Goal: Transaction & Acquisition: Purchase product/service

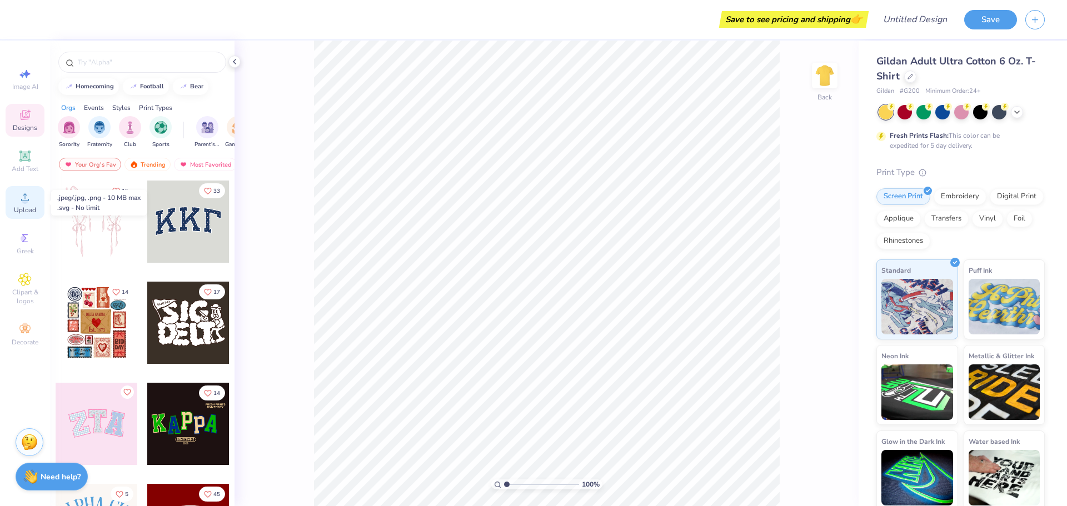
click at [18, 197] on div "Upload" at bounding box center [25, 202] width 39 height 33
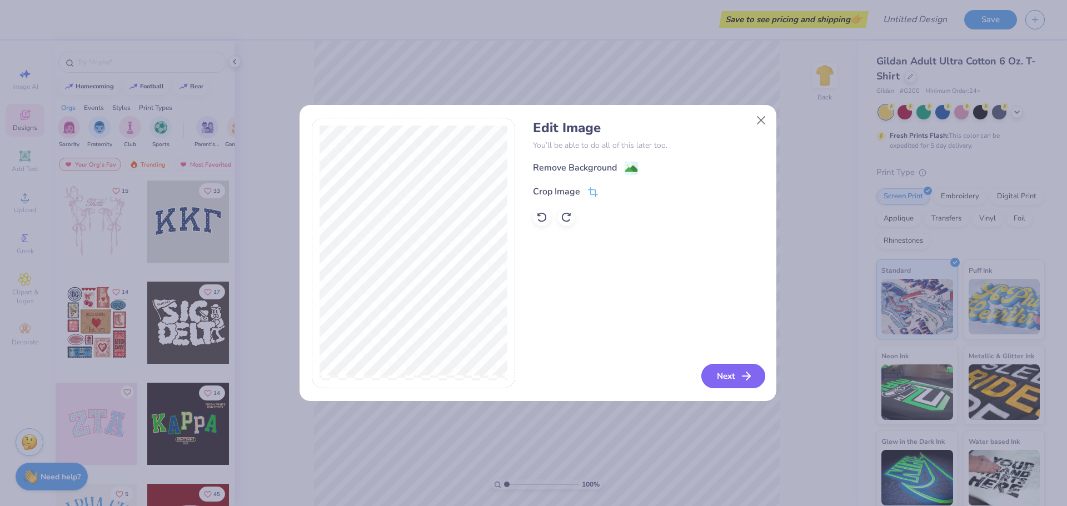
click at [726, 382] on button "Next" at bounding box center [733, 376] width 64 height 24
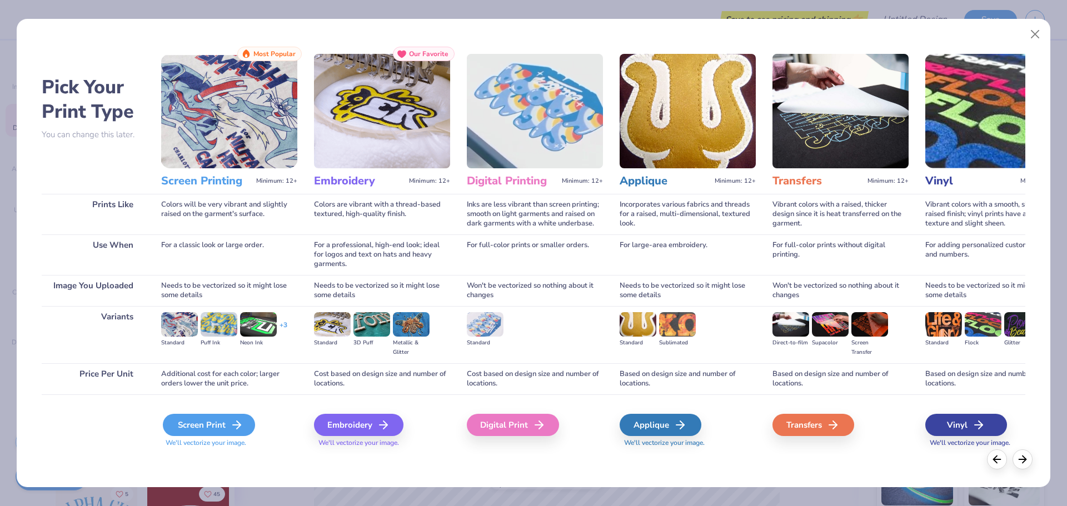
click at [186, 426] on div "Screen Print" at bounding box center [209, 425] width 92 height 22
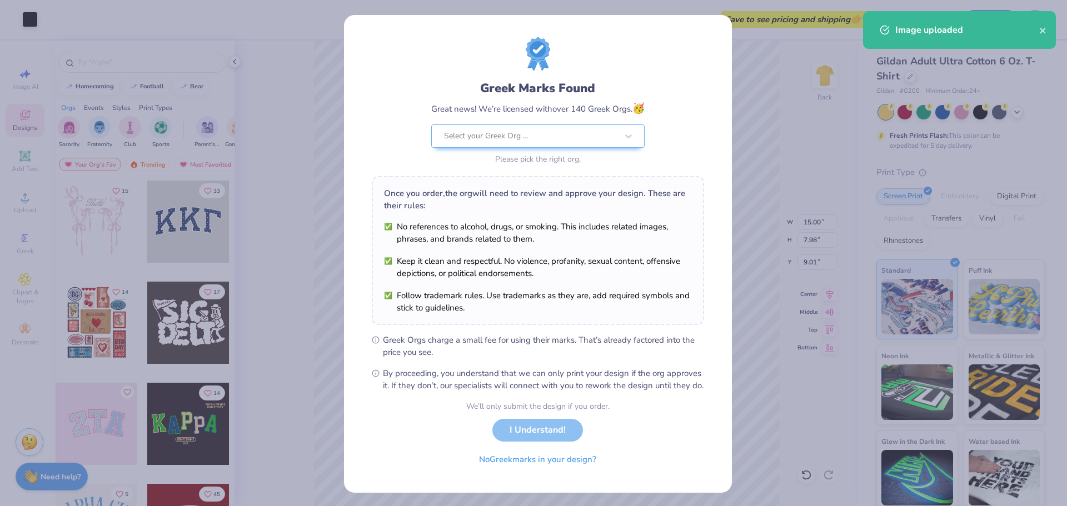
click at [549, 446] on div "We’ll only submit the design if you order. I Understand! No Greek marks in your…" at bounding box center [537, 436] width 143 height 70
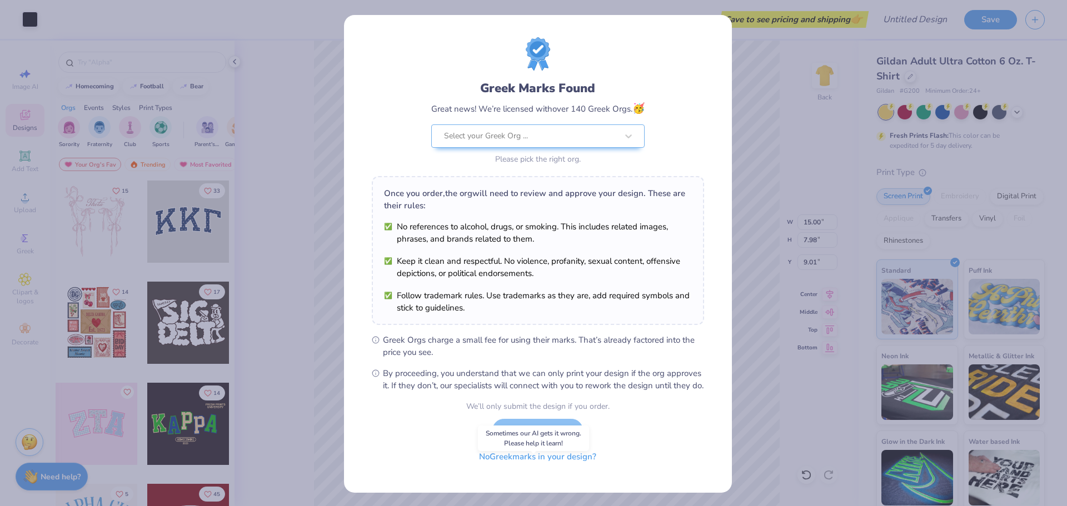
click at [507, 469] on button "No Greek marks in your design?" at bounding box center [538, 457] width 136 height 23
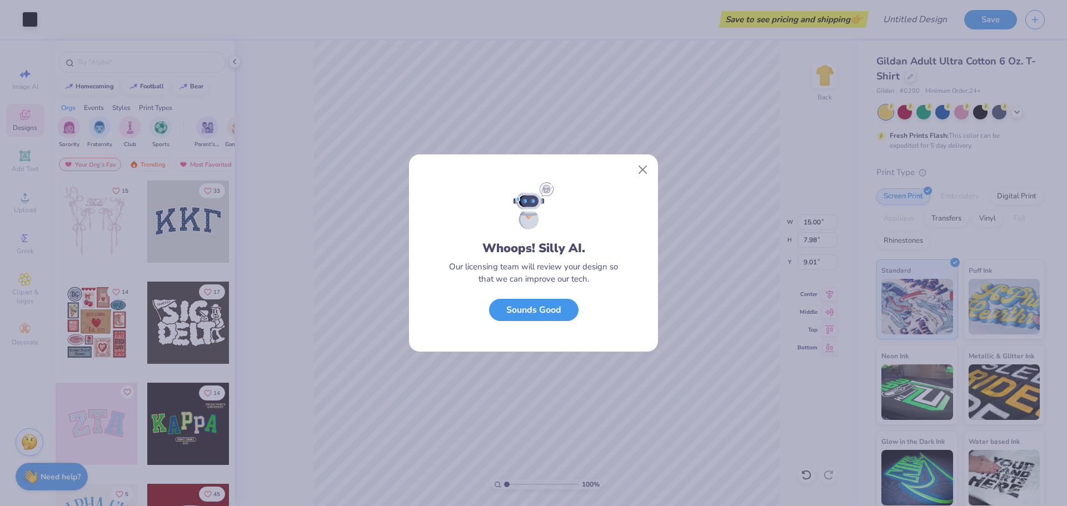
click at [541, 318] on button "Sounds Good" at bounding box center [533, 310] width 89 height 23
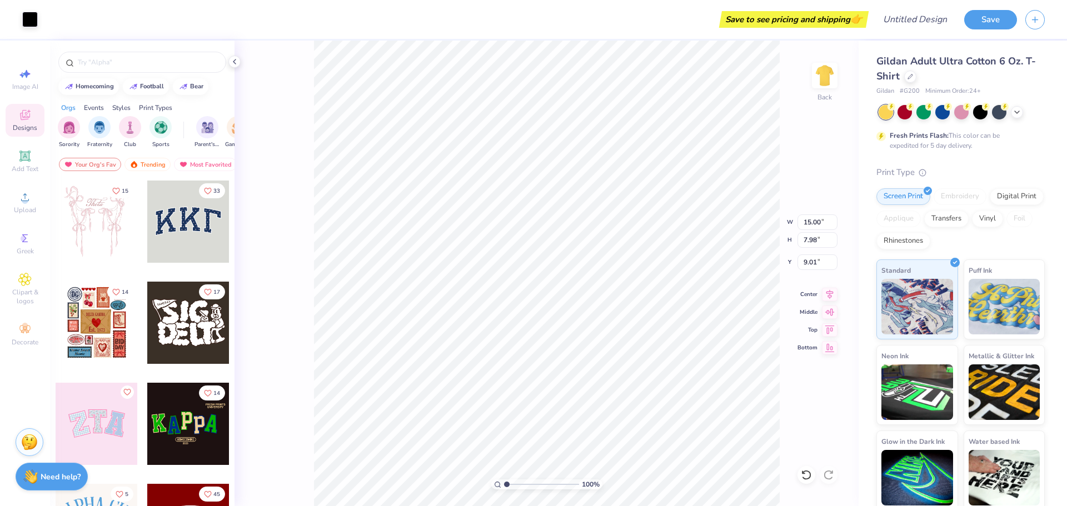
type input "1.99"
click at [827, 78] on img at bounding box center [825, 75] width 44 height 44
click at [27, 210] on span "Upload" at bounding box center [25, 210] width 22 height 9
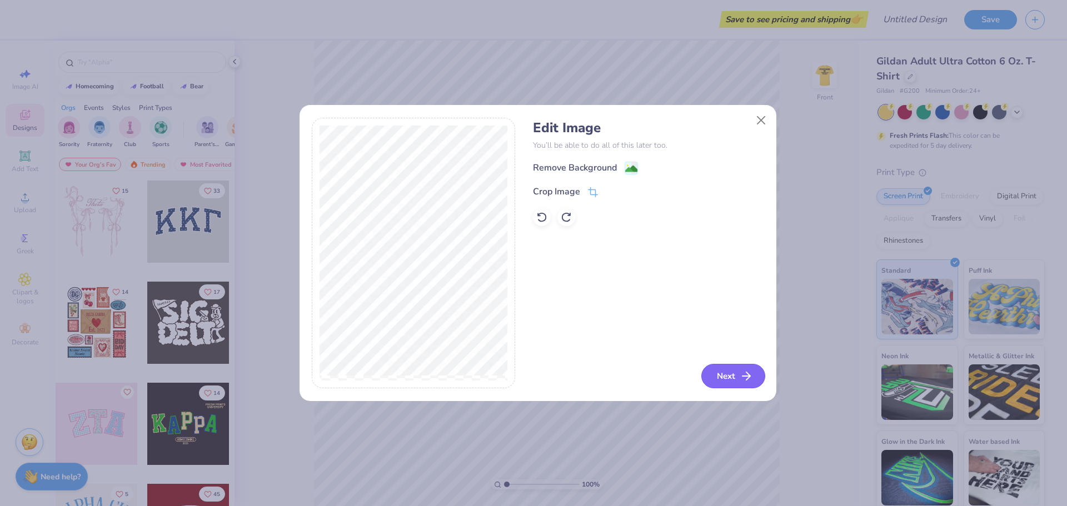
click at [733, 373] on button "Next" at bounding box center [733, 376] width 64 height 24
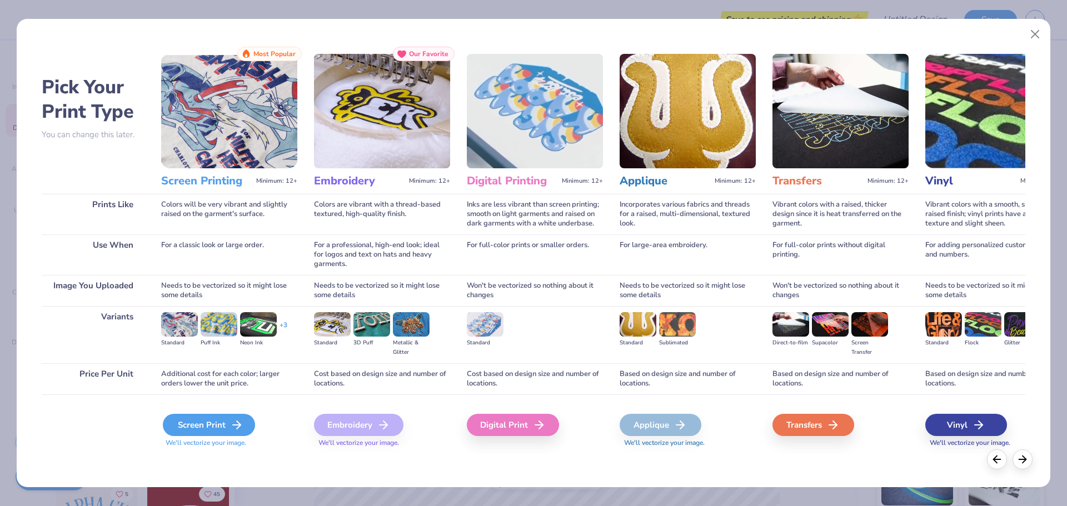
click at [203, 431] on div "Screen Print" at bounding box center [209, 425] width 92 height 22
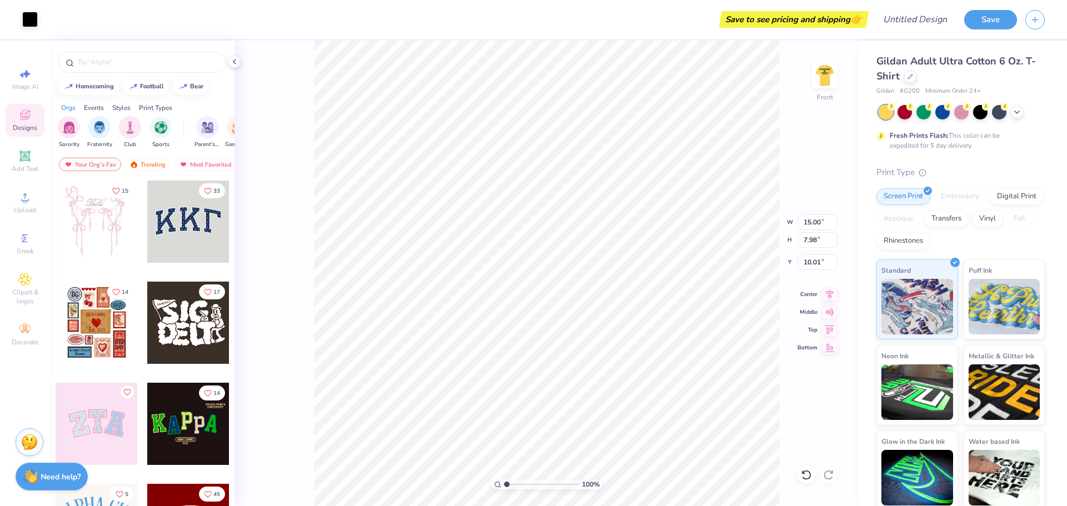
type input "3.75"
click at [829, 79] on img at bounding box center [825, 75] width 44 height 44
click at [992, 19] on button "Save" at bounding box center [990, 17] width 53 height 19
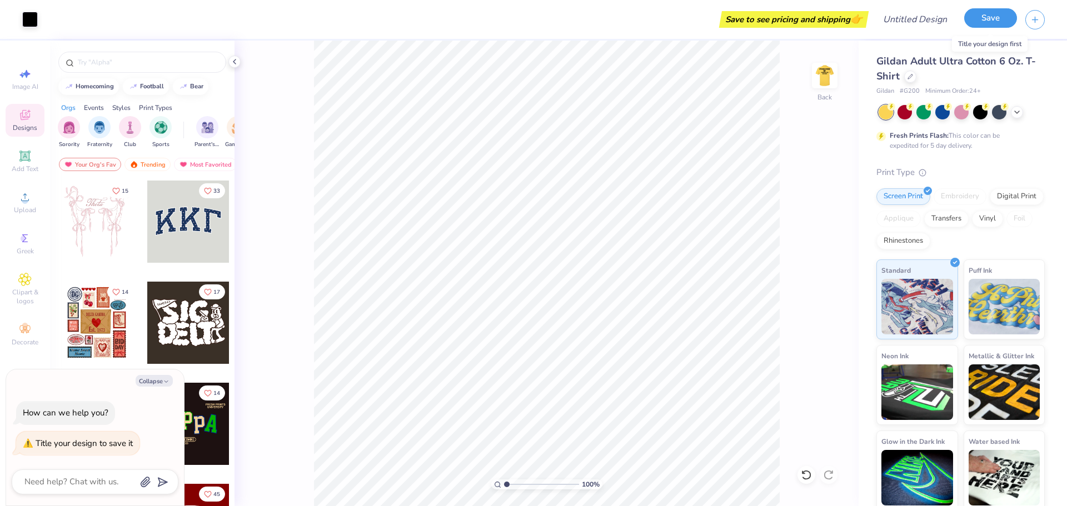
click at [992, 19] on button "Save" at bounding box center [990, 17] width 53 height 19
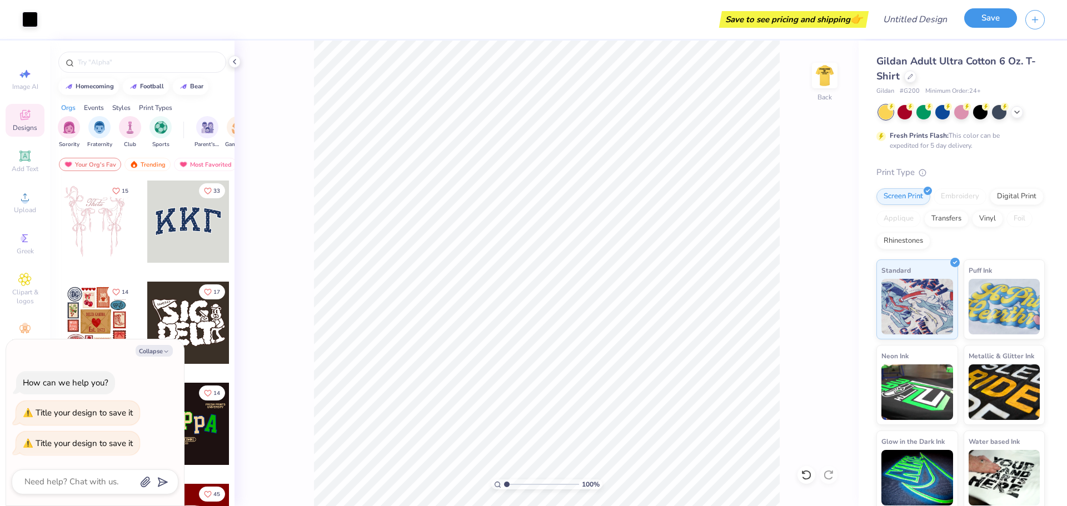
click at [992, 19] on button "Save" at bounding box center [990, 17] width 53 height 19
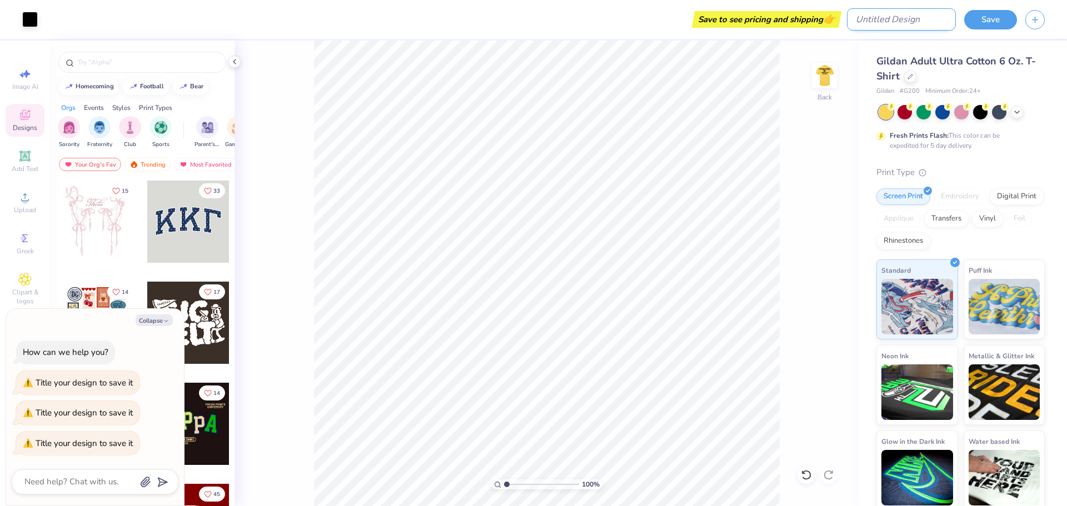
type textarea "x"
click at [922, 20] on input "Design Title" at bounding box center [901, 19] width 109 height 22
type input "s"
type textarea "x"
type input "st"
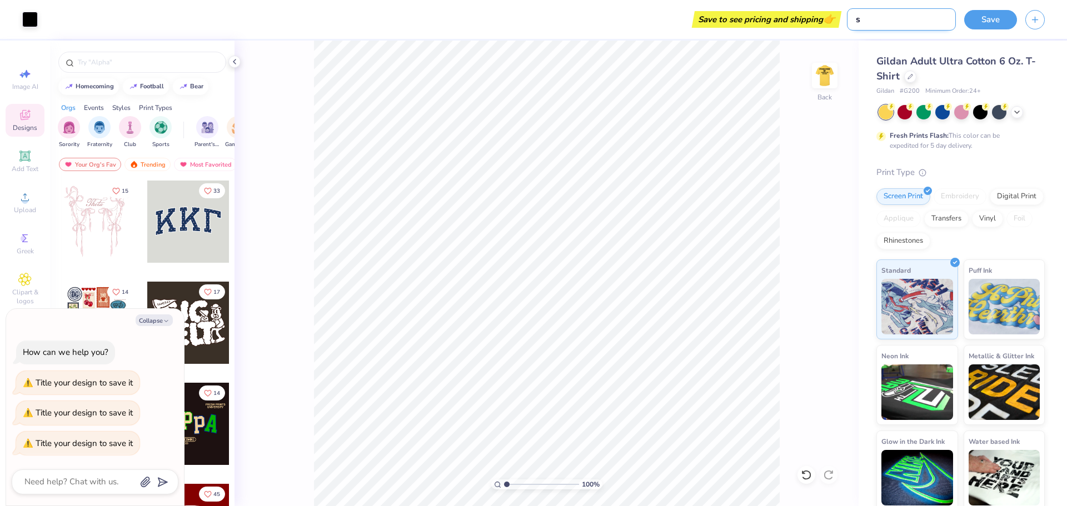
type textarea "x"
type input "stu"
type textarea "x"
type input "stud"
type textarea "x"
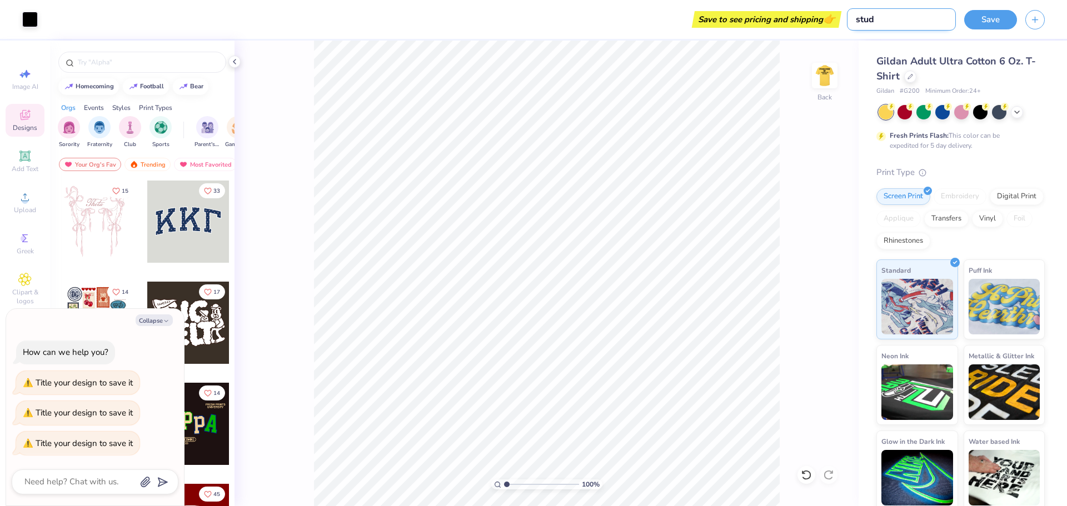
type input "stude"
type textarea "x"
type input "studen"
type textarea "x"
type input "student"
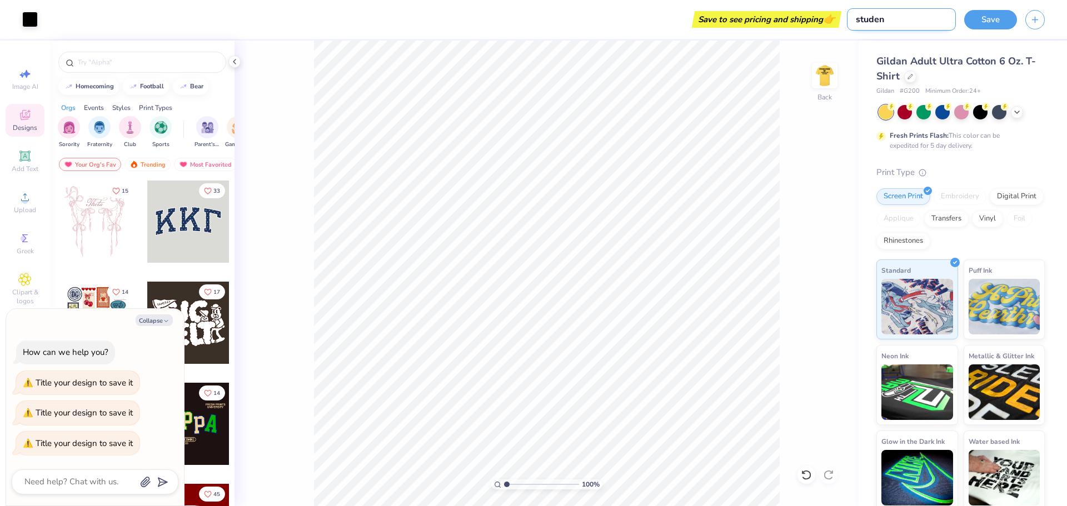
type textarea "x"
type input "student"
click at [987, 19] on button "Save" at bounding box center [990, 17] width 53 height 19
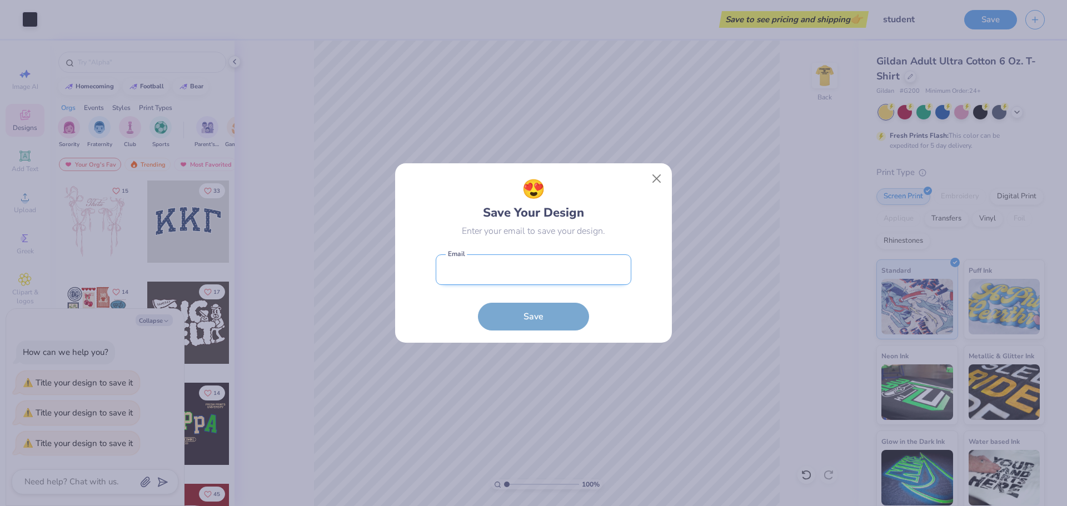
click at [550, 267] on input "email" at bounding box center [534, 270] width 196 height 31
type input "[EMAIL_ADDRESS][DOMAIN_NAME]"
click at [530, 317] on button "Save" at bounding box center [533, 314] width 111 height 28
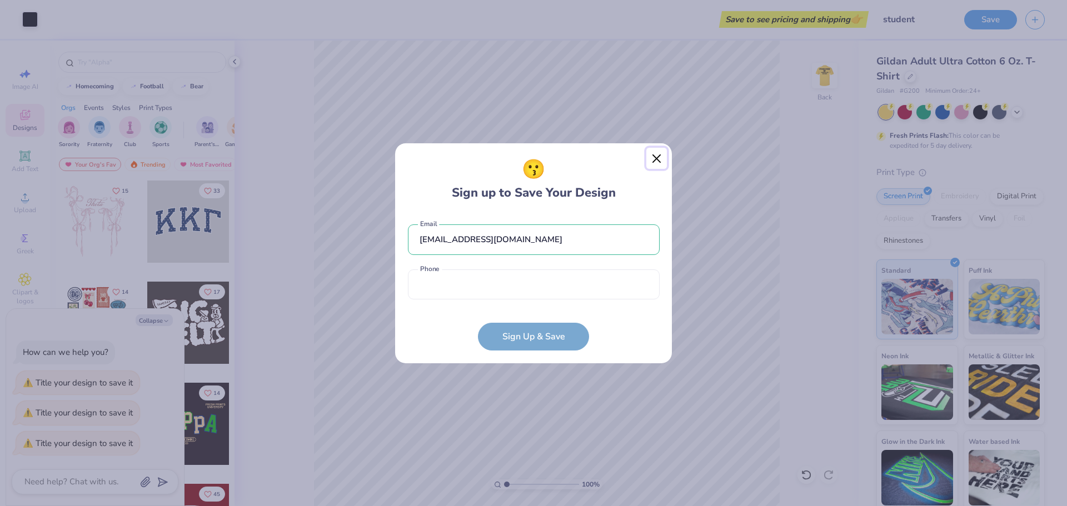
click at [655, 162] on button "Close" at bounding box center [656, 158] width 21 height 21
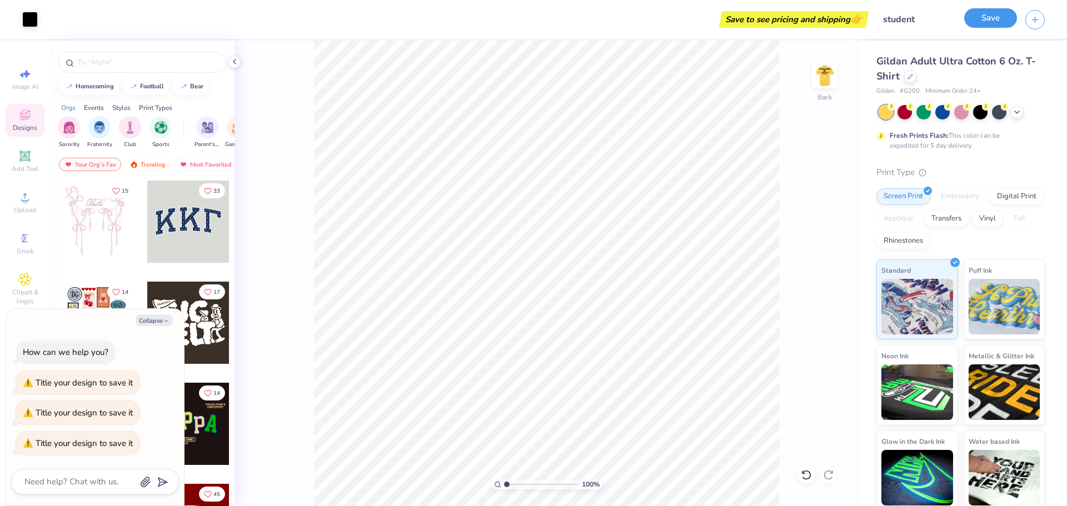
click at [982, 18] on button "Save" at bounding box center [990, 17] width 53 height 19
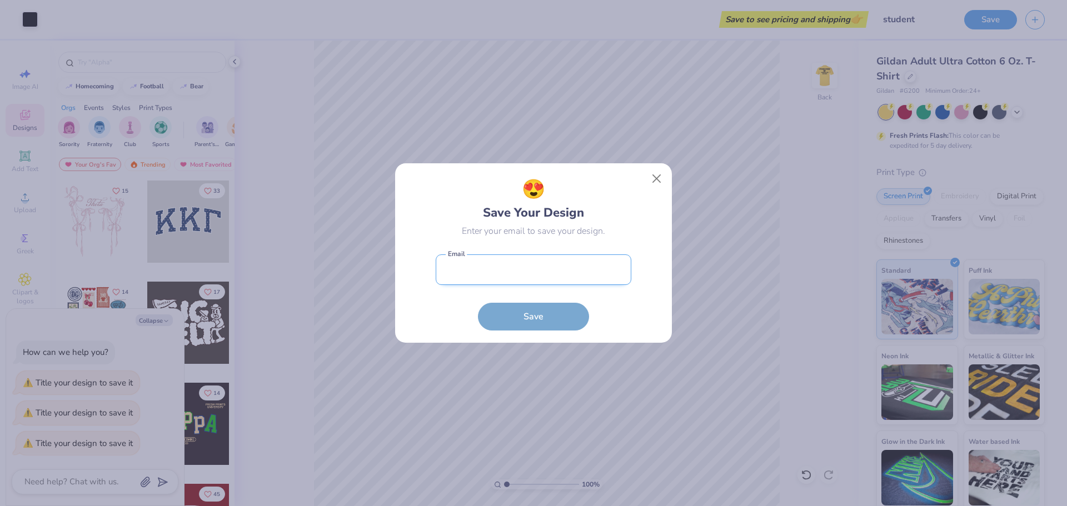
click at [545, 263] on input "email" at bounding box center [534, 270] width 196 height 31
type input "[EMAIL_ADDRESS][DOMAIN_NAME]"
click at [546, 305] on button "Save" at bounding box center [533, 314] width 111 height 28
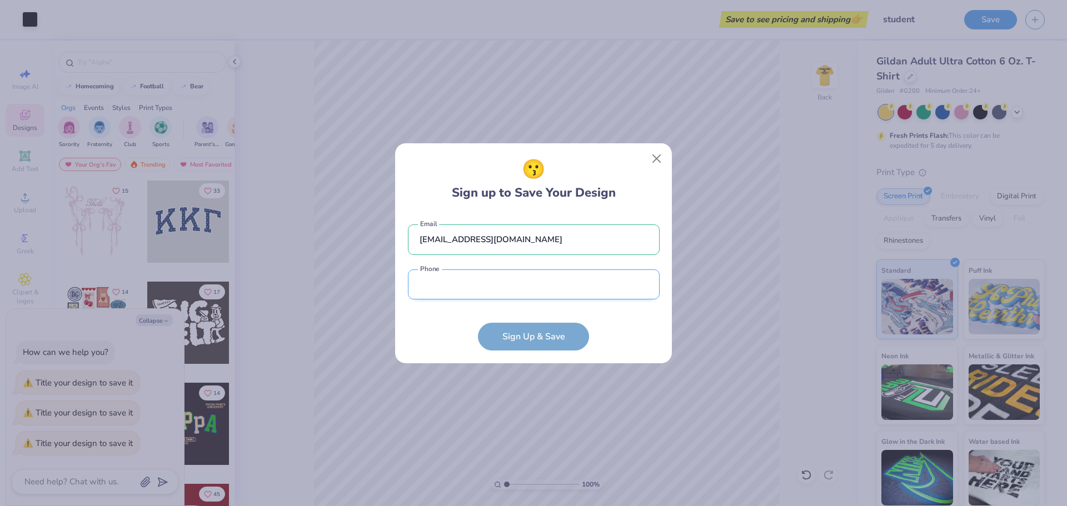
click at [548, 282] on input "tel" at bounding box center [534, 285] width 252 height 31
type input "[PHONE_NUMBER]"
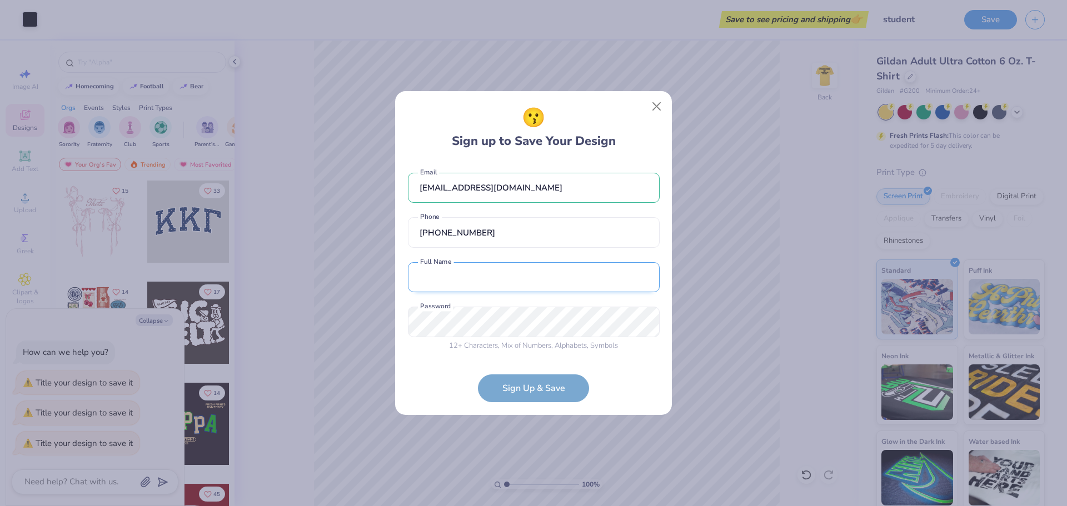
click at [519, 278] on input "text" at bounding box center [534, 277] width 252 height 31
type input "Hampden [GEOGRAPHIC_DATA]"
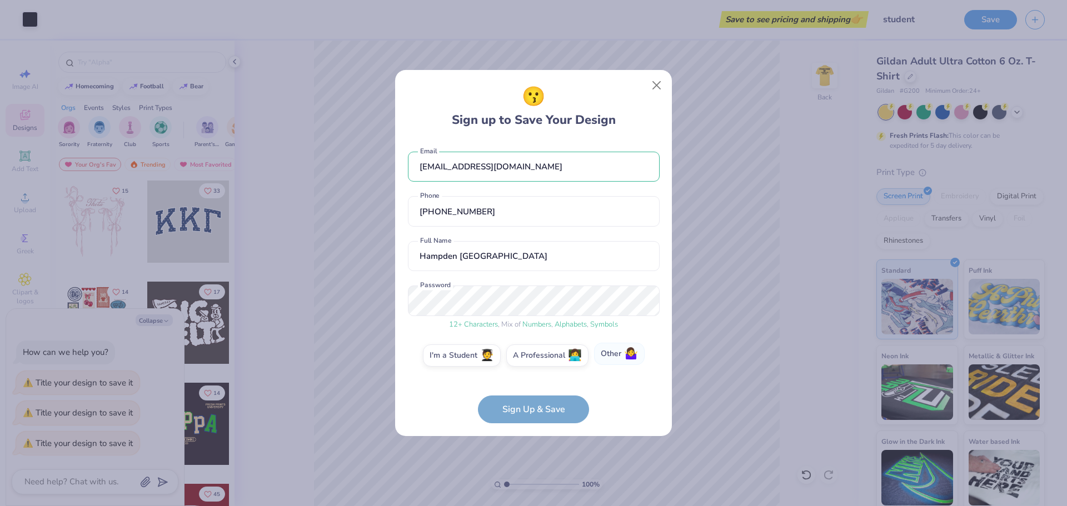
click at [601, 358] on label "Other 🤷‍♀️" at bounding box center [619, 354] width 51 height 22
click at [537, 358] on input "Other 🤷‍♀️" at bounding box center [533, 358] width 7 height 7
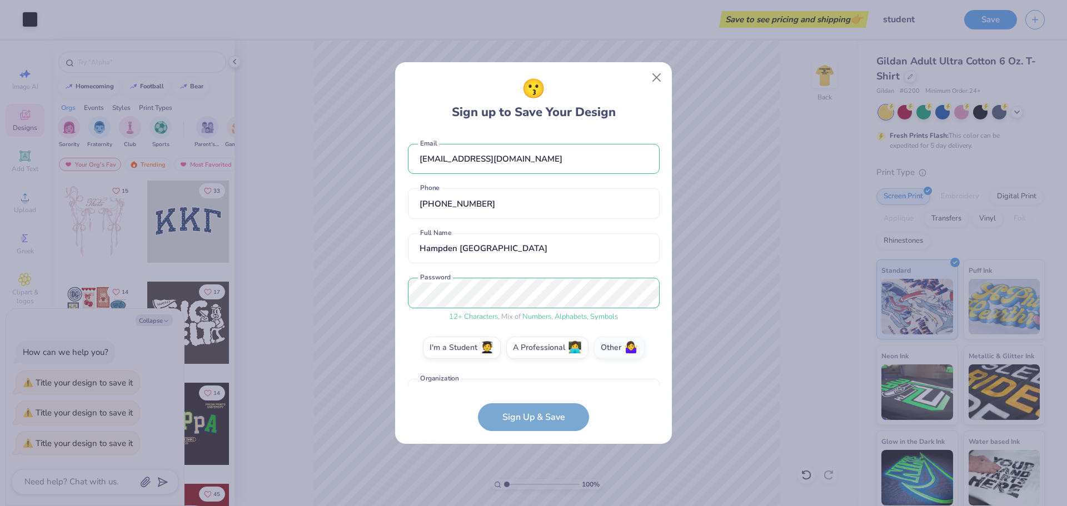
scroll to position [29, 0]
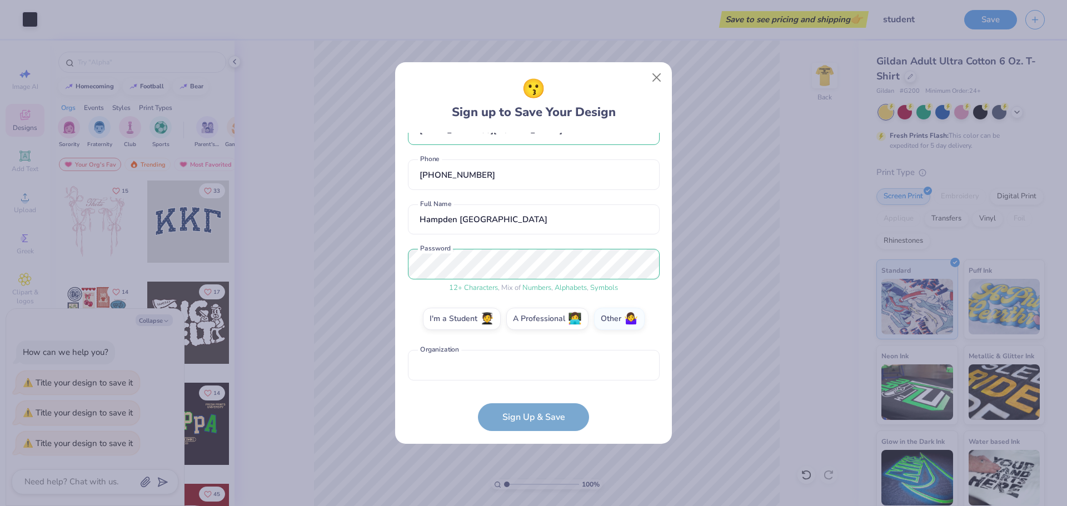
click at [528, 413] on form "[EMAIL_ADDRESS][DOMAIN_NAME] Email [PHONE_NUMBER] Phone Hampden [GEOGRAPHIC_DAT…" at bounding box center [534, 282] width 252 height 299
click at [529, 419] on form "[EMAIL_ADDRESS][DOMAIN_NAME] Email [PHONE_NUMBER] Phone Hampden [GEOGRAPHIC_DAT…" at bounding box center [534, 282] width 252 height 299
click at [510, 376] on input "text" at bounding box center [534, 365] width 252 height 31
click at [577, 322] on span "👩‍💻" at bounding box center [575, 317] width 14 height 13
click at [537, 347] on input "A Professional 👩‍💻" at bounding box center [533, 350] width 7 height 7
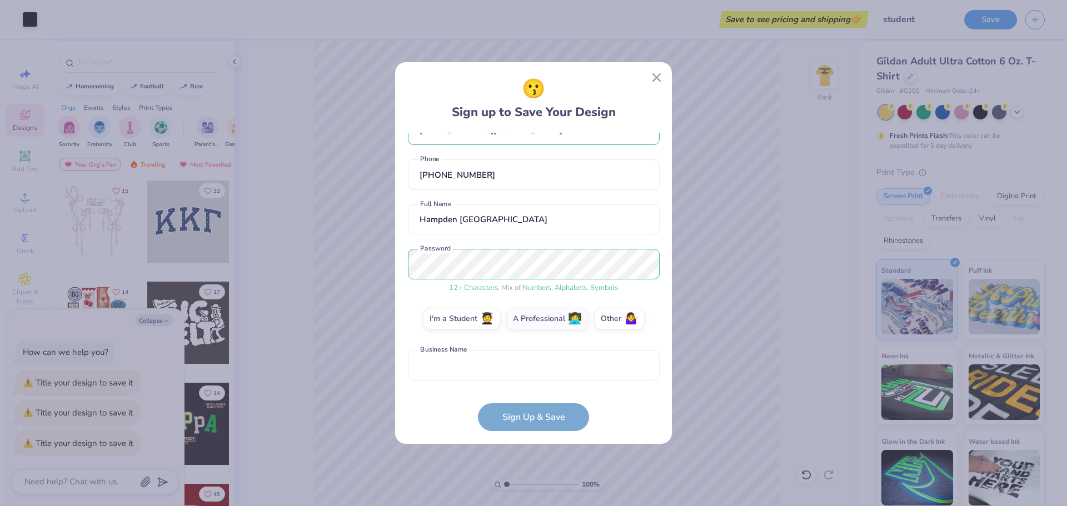
scroll to position [74, 0]
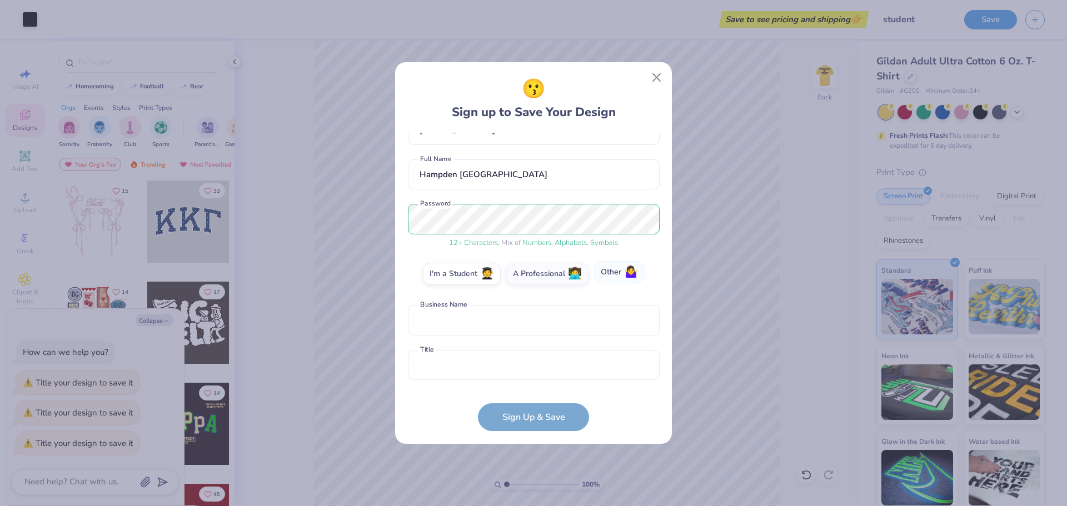
click at [617, 280] on label "Other 🤷‍♀️" at bounding box center [619, 272] width 51 height 22
click at [537, 347] on input "Other 🤷‍♀️" at bounding box center [533, 350] width 7 height 7
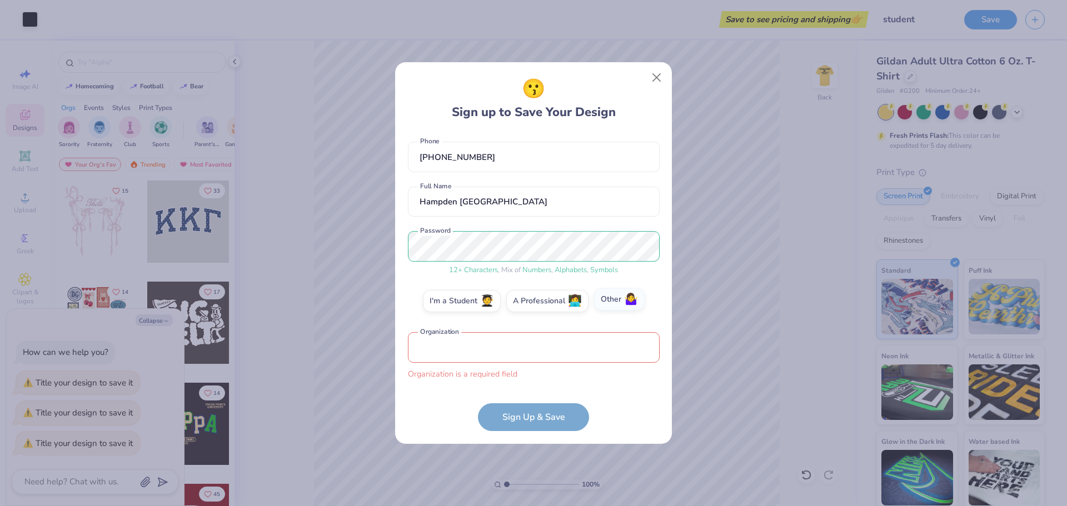
scroll to position [47, 0]
click at [546, 349] on input "text" at bounding box center [534, 347] width 252 height 31
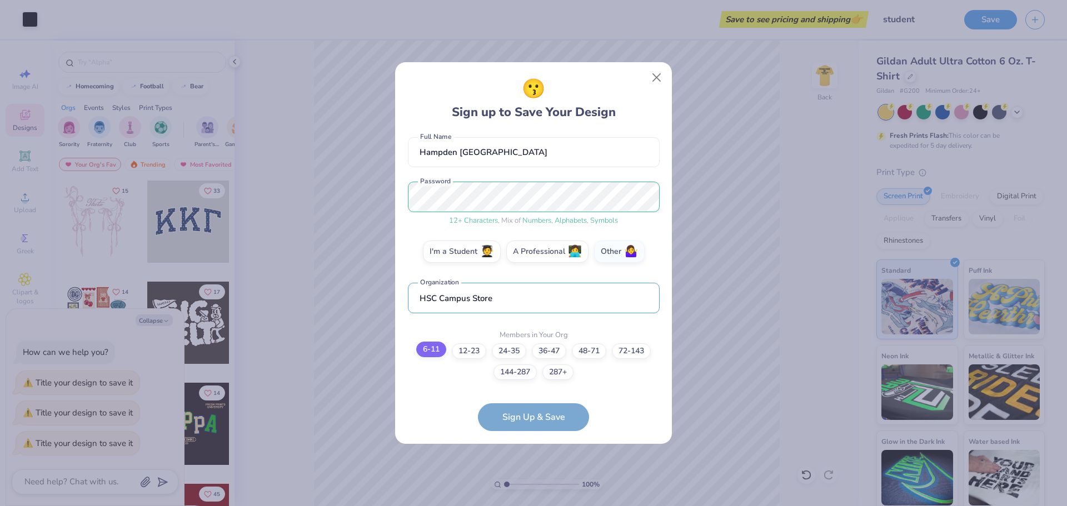
type input "HSC Campus Store"
click at [430, 350] on label "6-11" at bounding box center [431, 350] width 30 height 16
click at [530, 455] on input "6-11" at bounding box center [533, 458] width 7 height 7
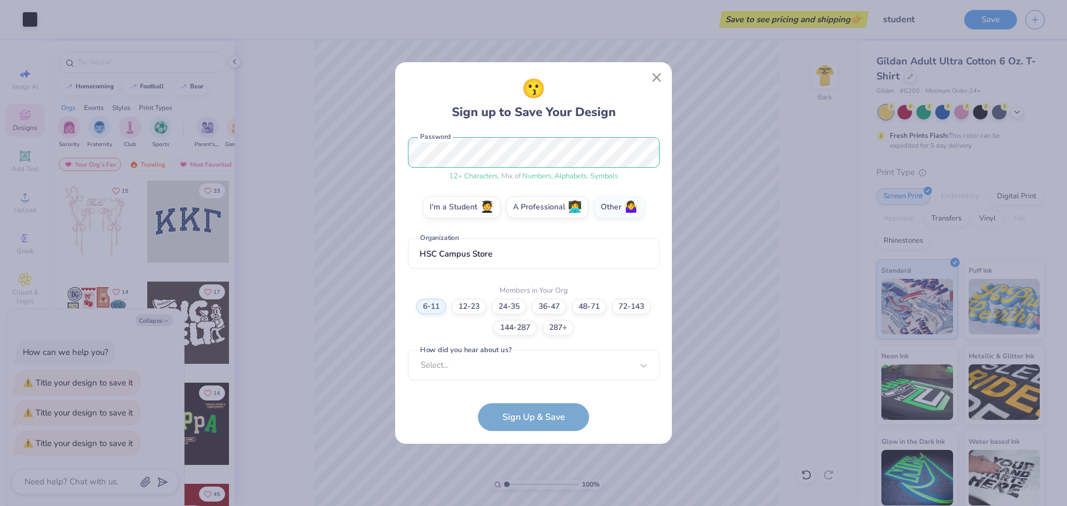
click at [539, 416] on form "[EMAIL_ADDRESS][DOMAIN_NAME] Email [PHONE_NUMBER] Phone Hampden [GEOGRAPHIC_DAT…" at bounding box center [534, 282] width 252 height 299
click at [532, 365] on div "Select..." at bounding box center [534, 365] width 252 height 31
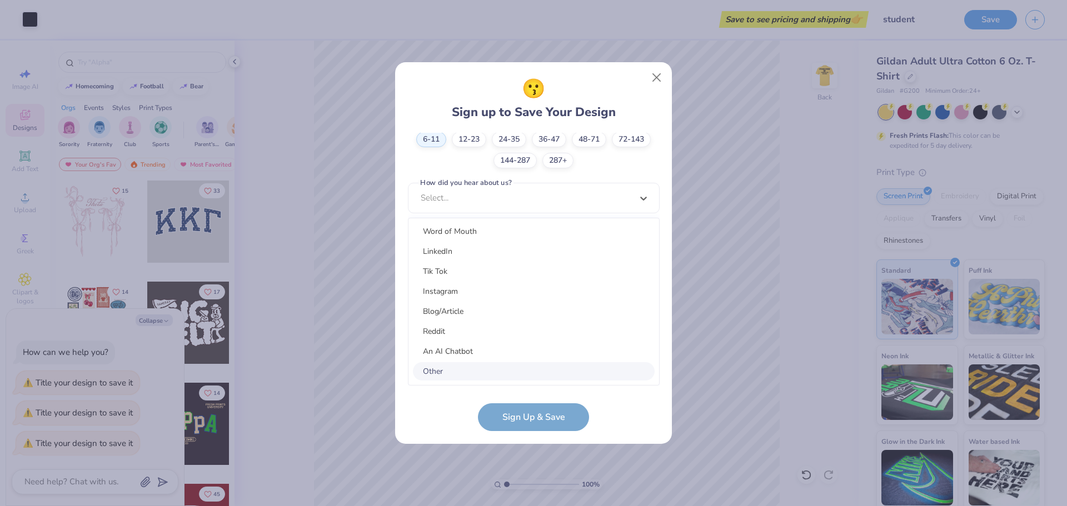
click at [504, 376] on div "Other" at bounding box center [534, 371] width 242 height 18
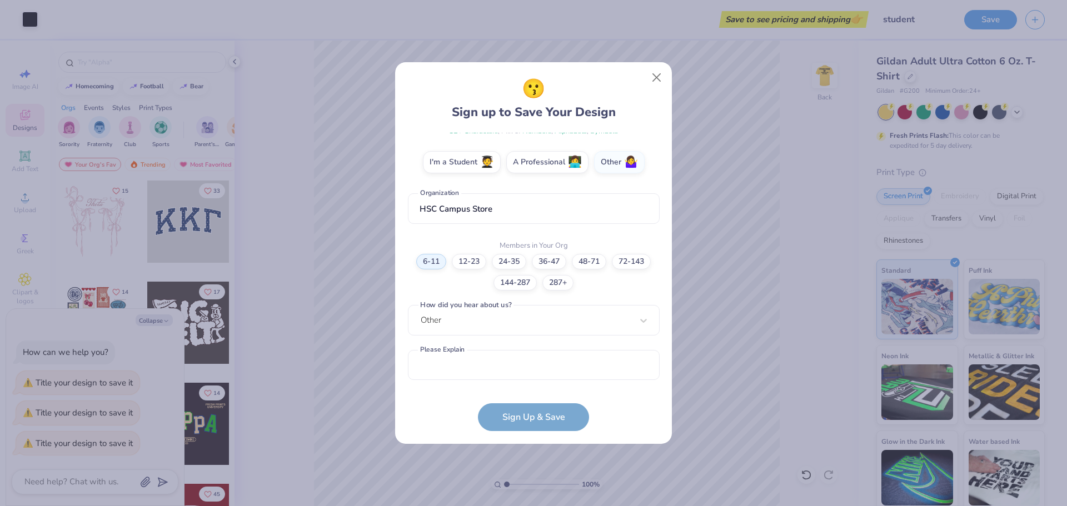
scroll to position [186, 0]
click at [534, 420] on form "[EMAIL_ADDRESS][DOMAIN_NAME] Email [PHONE_NUMBER] Phone Hampden [GEOGRAPHIC_DAT…" at bounding box center [534, 282] width 252 height 299
click at [539, 373] on input "text" at bounding box center [534, 365] width 252 height 31
type input "n"
type input "N/A"
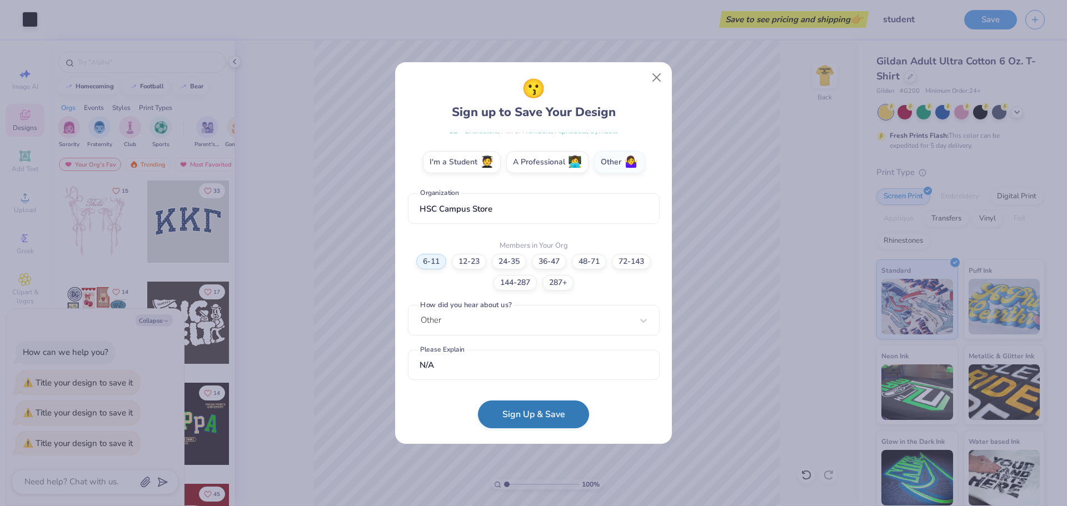
click at [534, 413] on button "Sign Up & Save" at bounding box center [533, 415] width 111 height 28
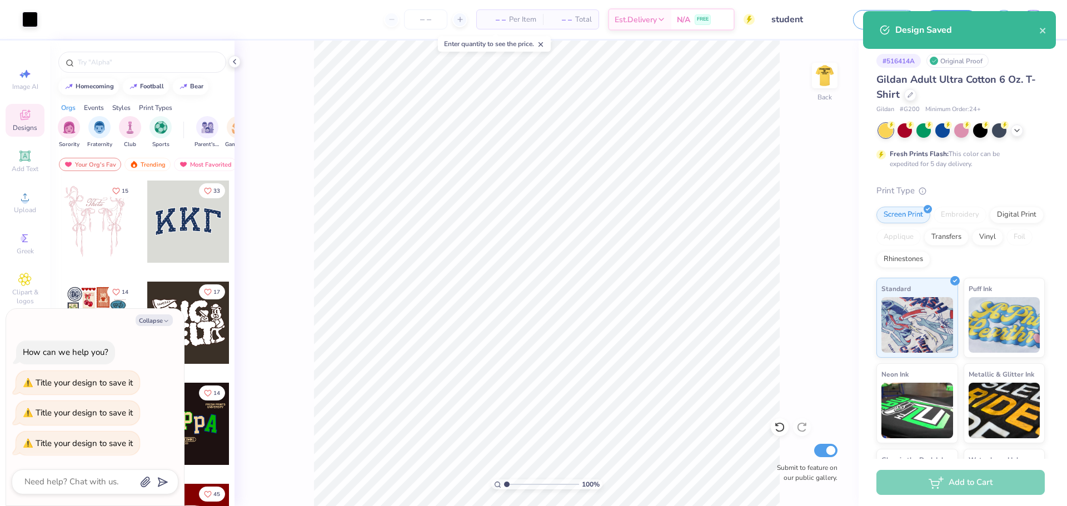
type textarea "x"
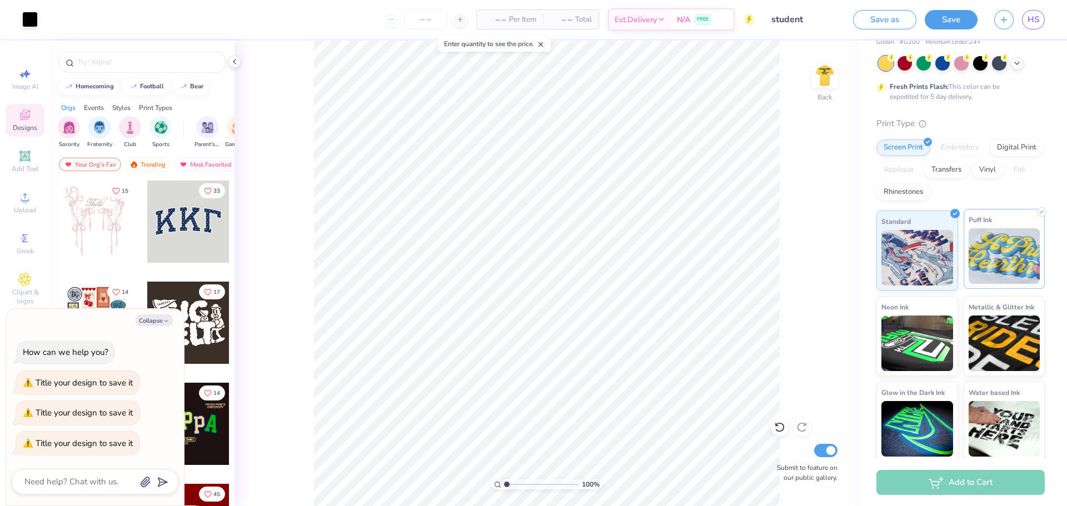
scroll to position [70, 0]
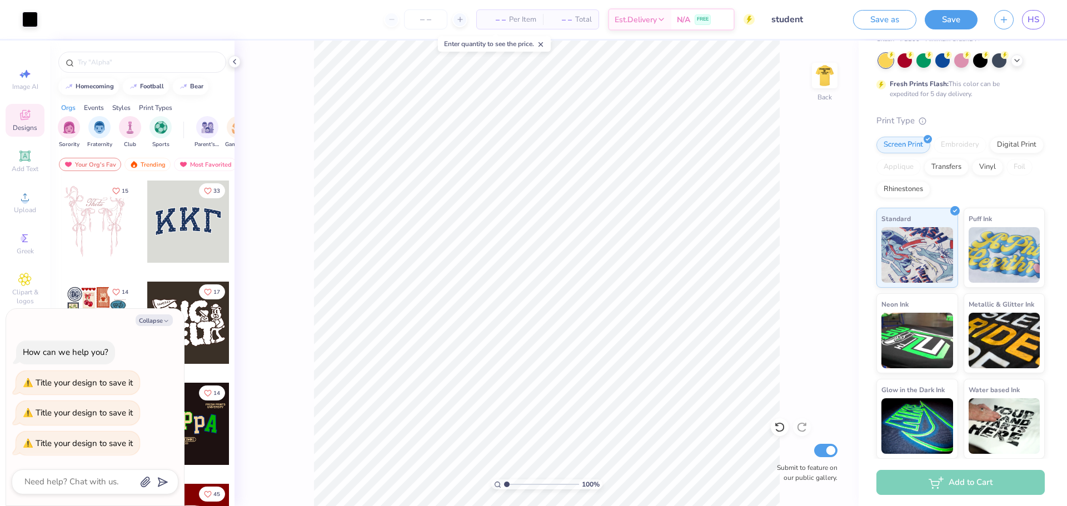
click at [943, 485] on div "Add to Cart" at bounding box center [960, 482] width 168 height 25
click at [426, 21] on input "number" at bounding box center [425, 19] width 43 height 20
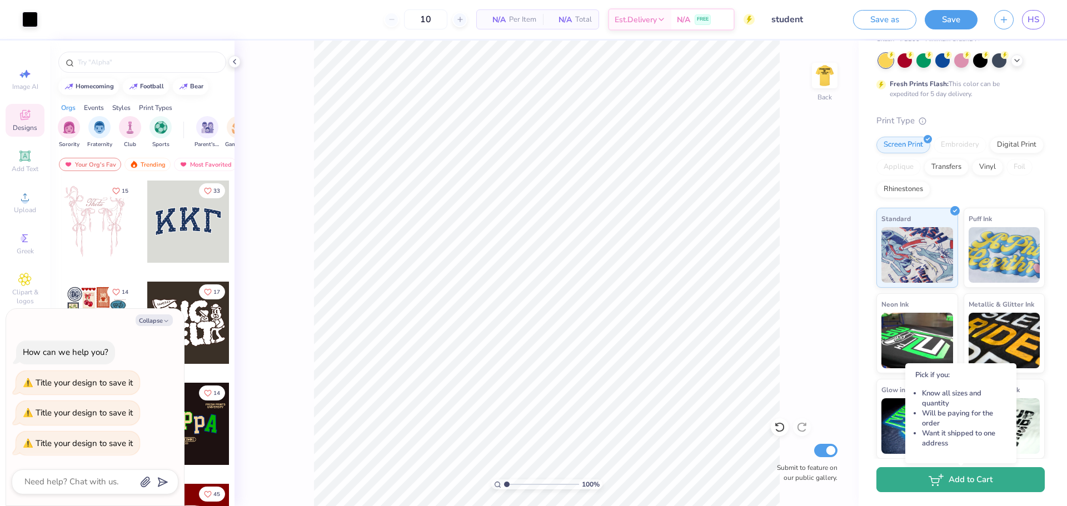
type input "12"
click at [967, 480] on button "Add to Cart" at bounding box center [960, 479] width 168 height 25
type textarea "x"
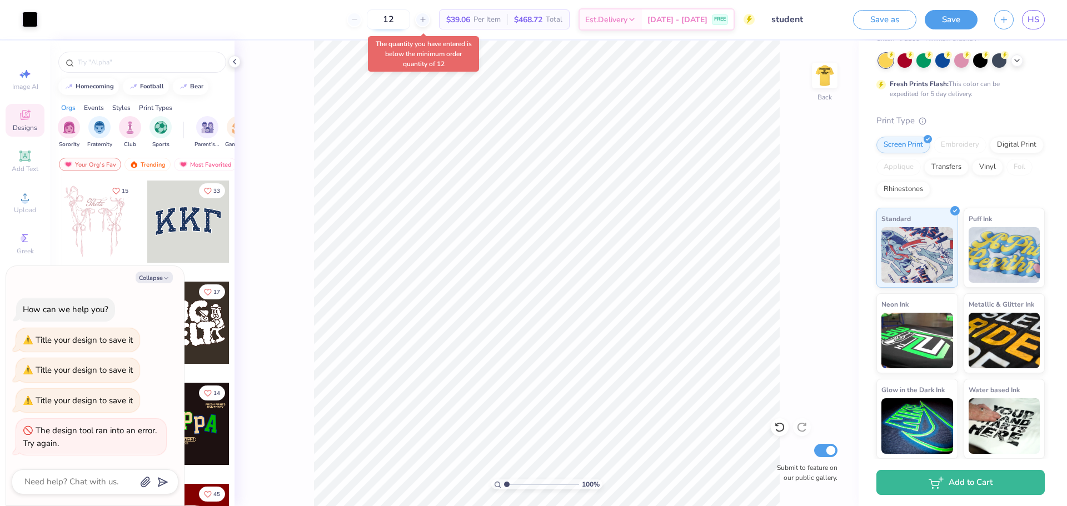
click at [410, 21] on input "12" at bounding box center [388, 19] width 43 height 20
